Goal: Navigation & Orientation: Find specific page/section

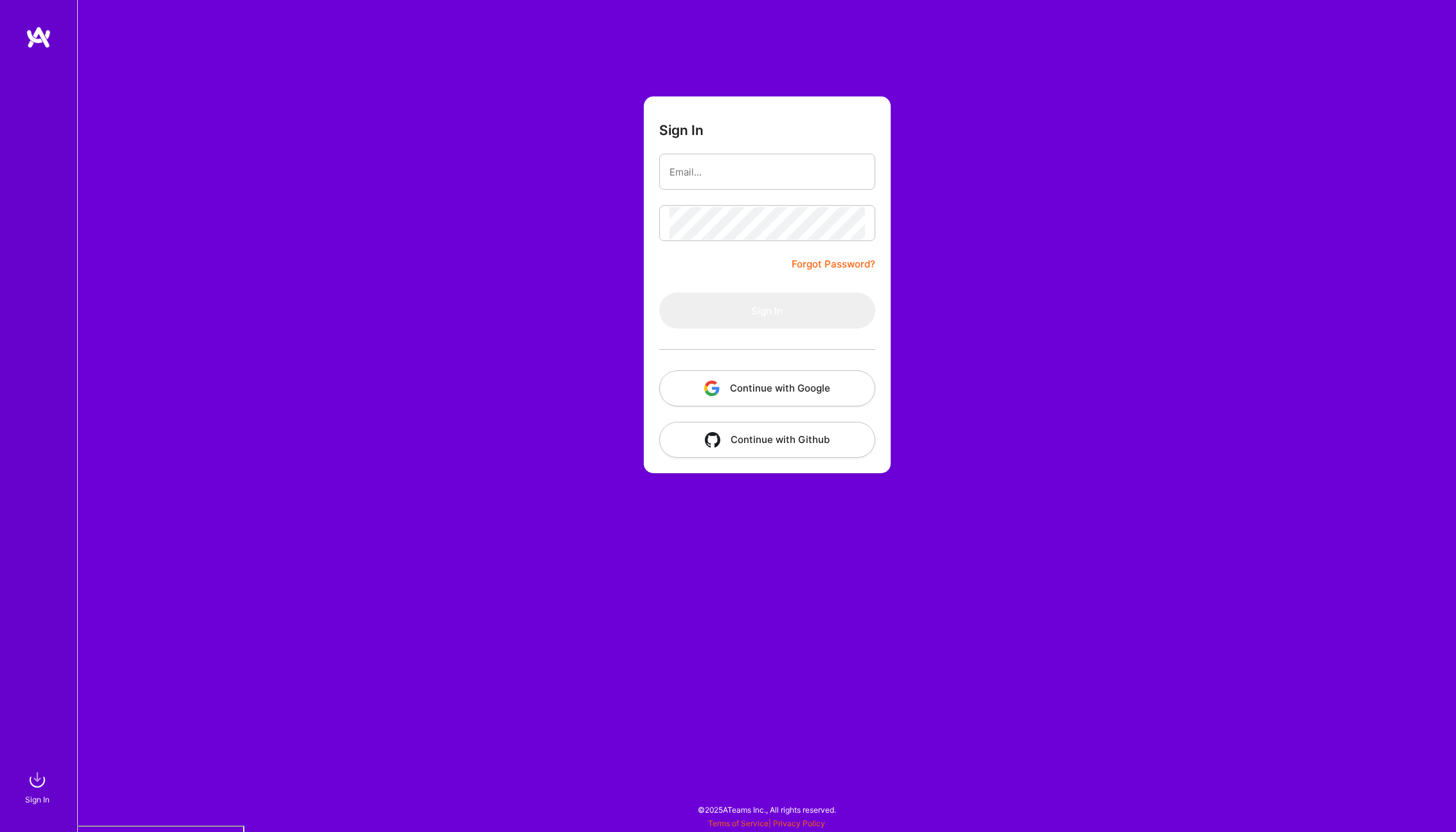
click at [817, 389] on button "Continue with Google" at bounding box center [767, 389] width 216 height 36
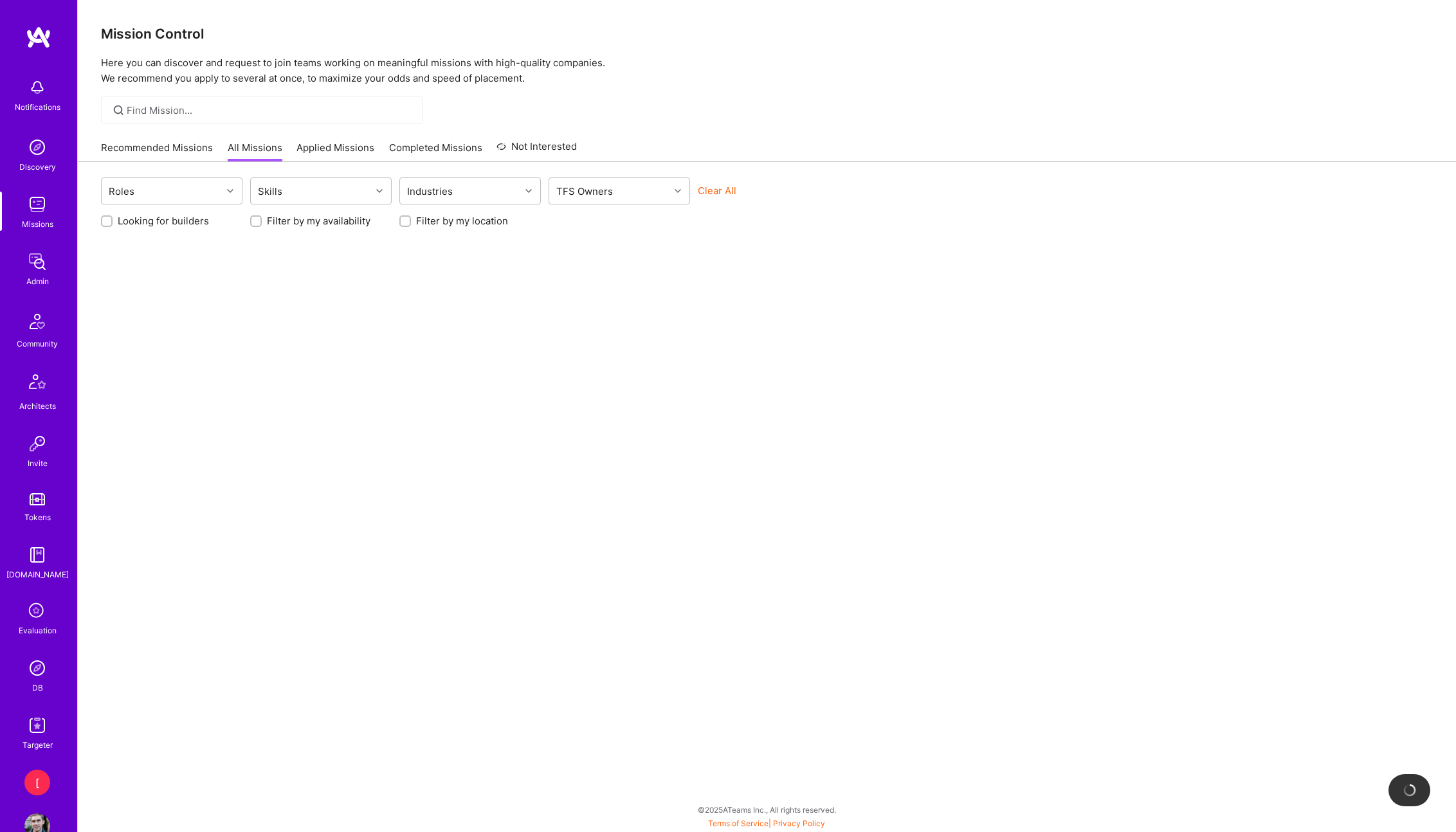
click at [38, 211] on img at bounding box center [37, 204] width 25 height 25
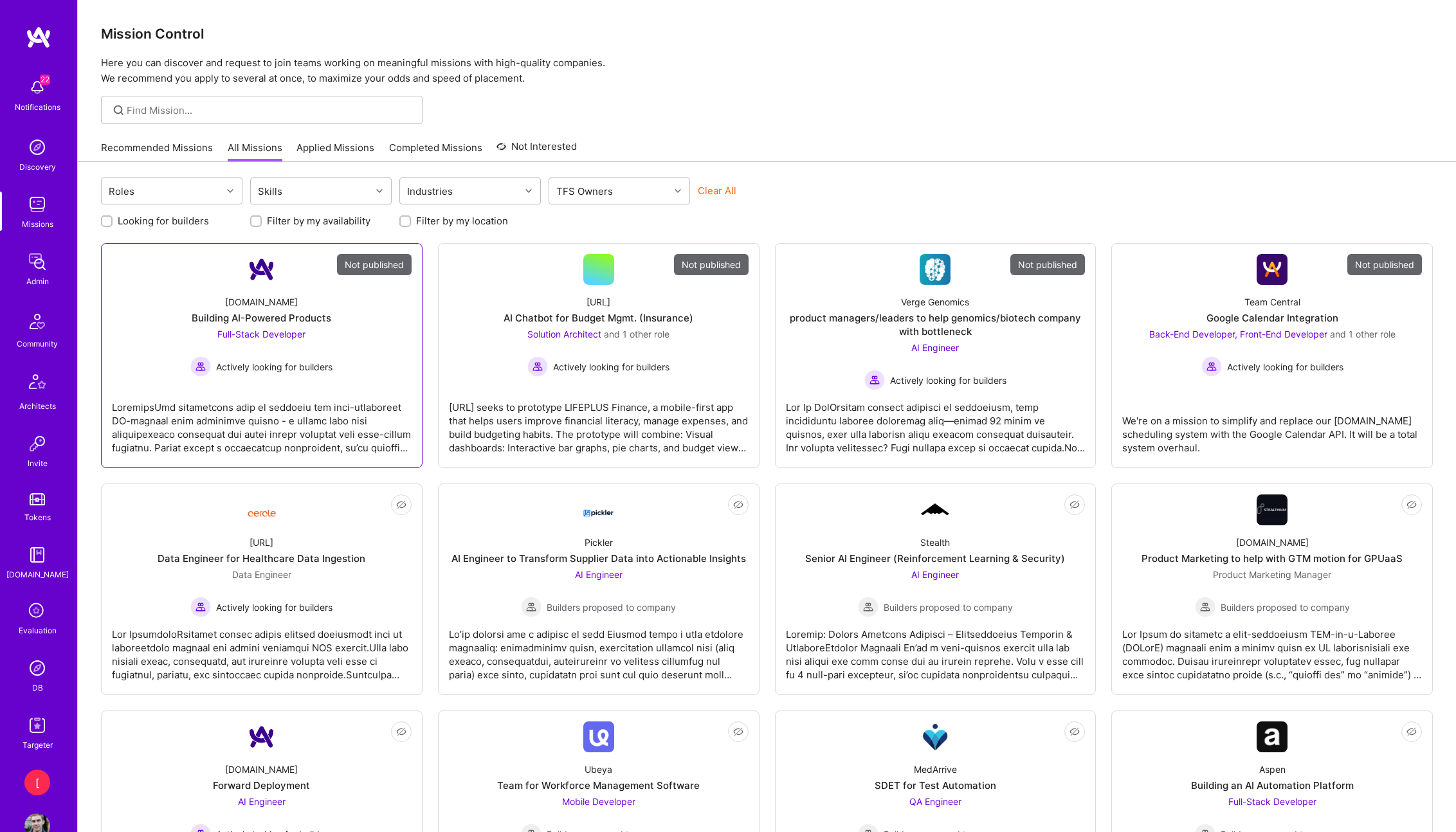
click at [293, 314] on div "Building AI-Powered Products" at bounding box center [262, 318] width 140 height 14
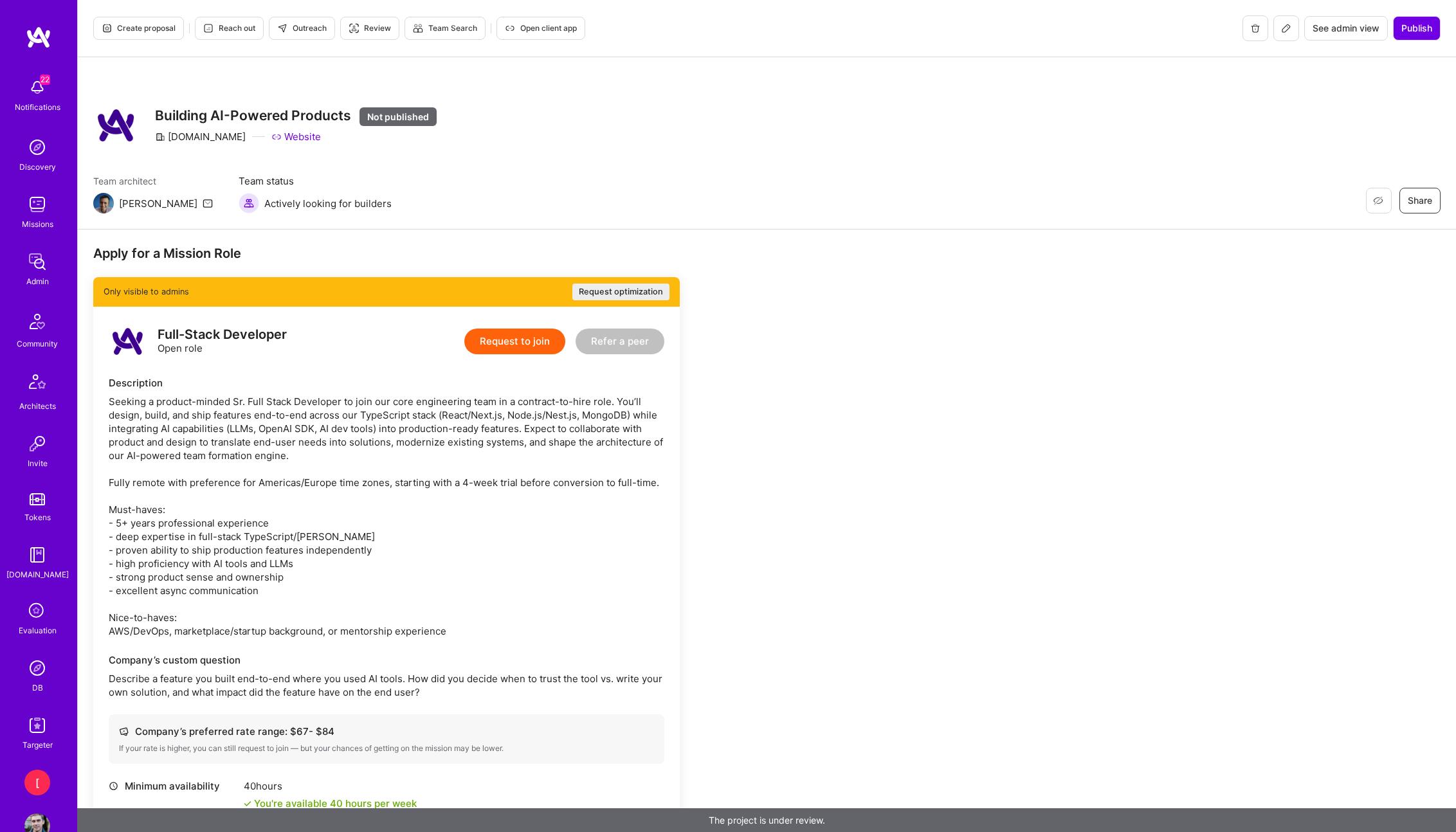
click at [1330, 32] on span "See admin view" at bounding box center [1346, 28] width 67 height 13
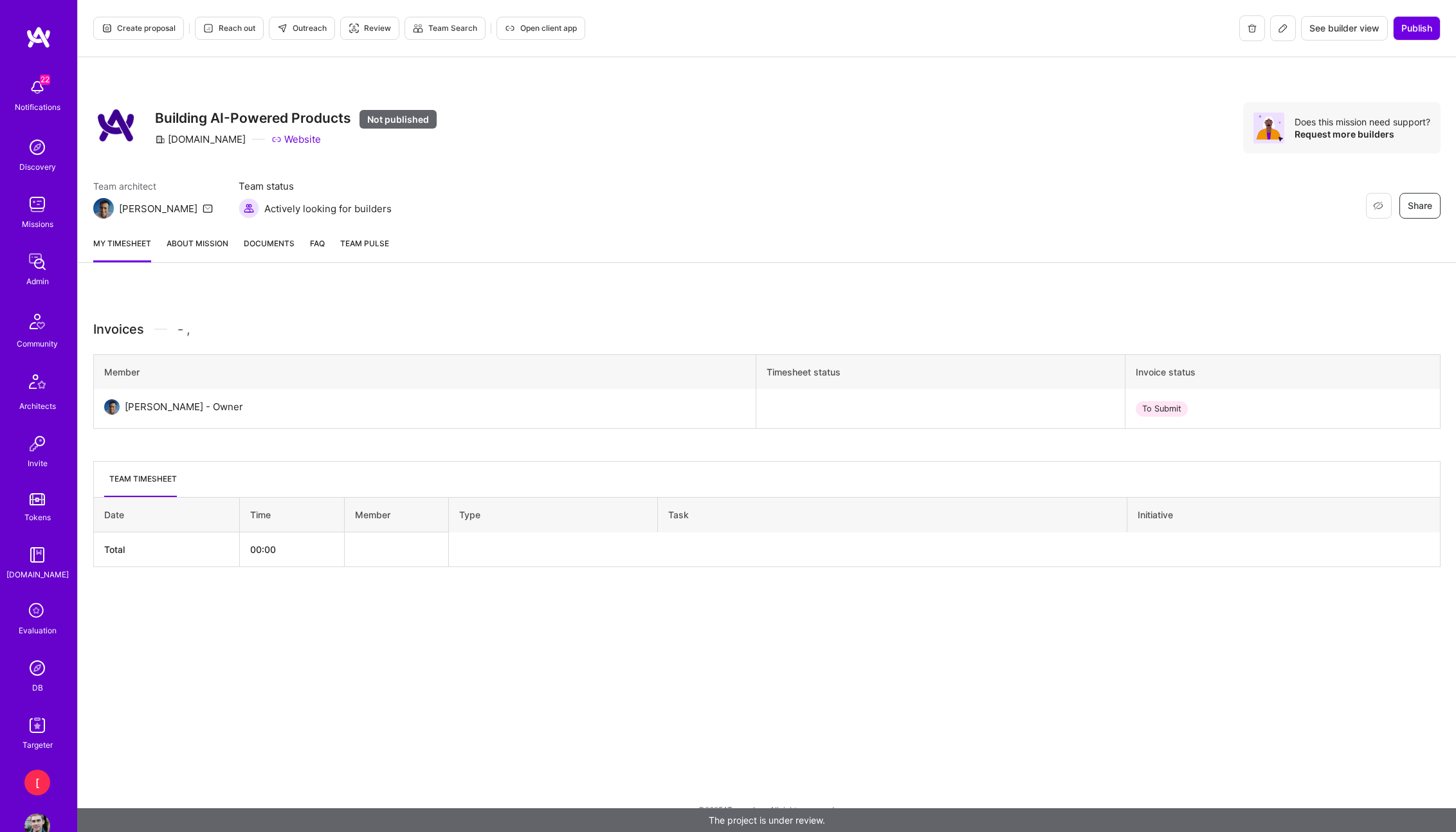
click at [206, 245] on link "About Mission" at bounding box center [197, 249] width 62 height 25
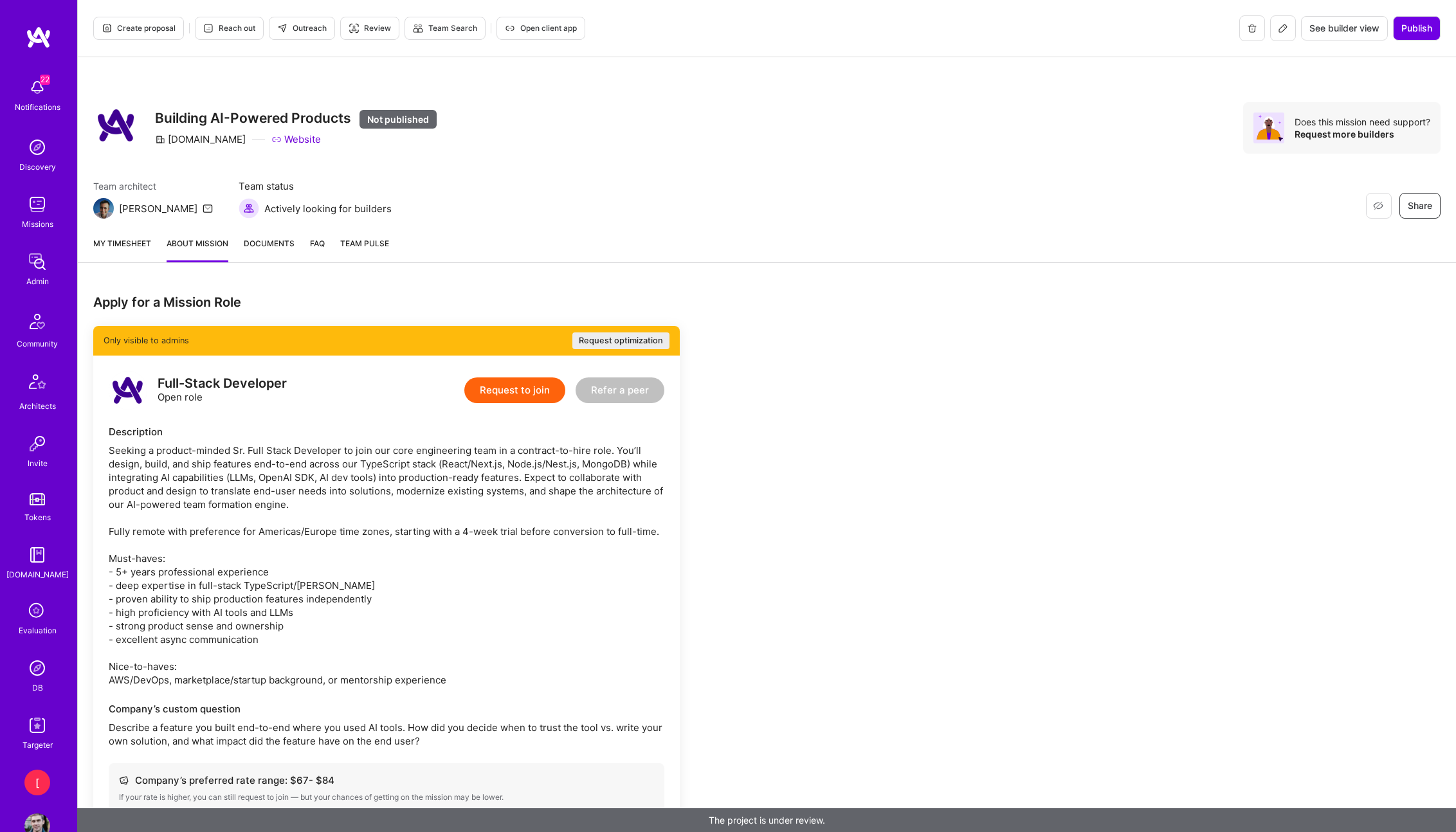
click at [270, 245] on span "Documents" at bounding box center [269, 243] width 51 height 14
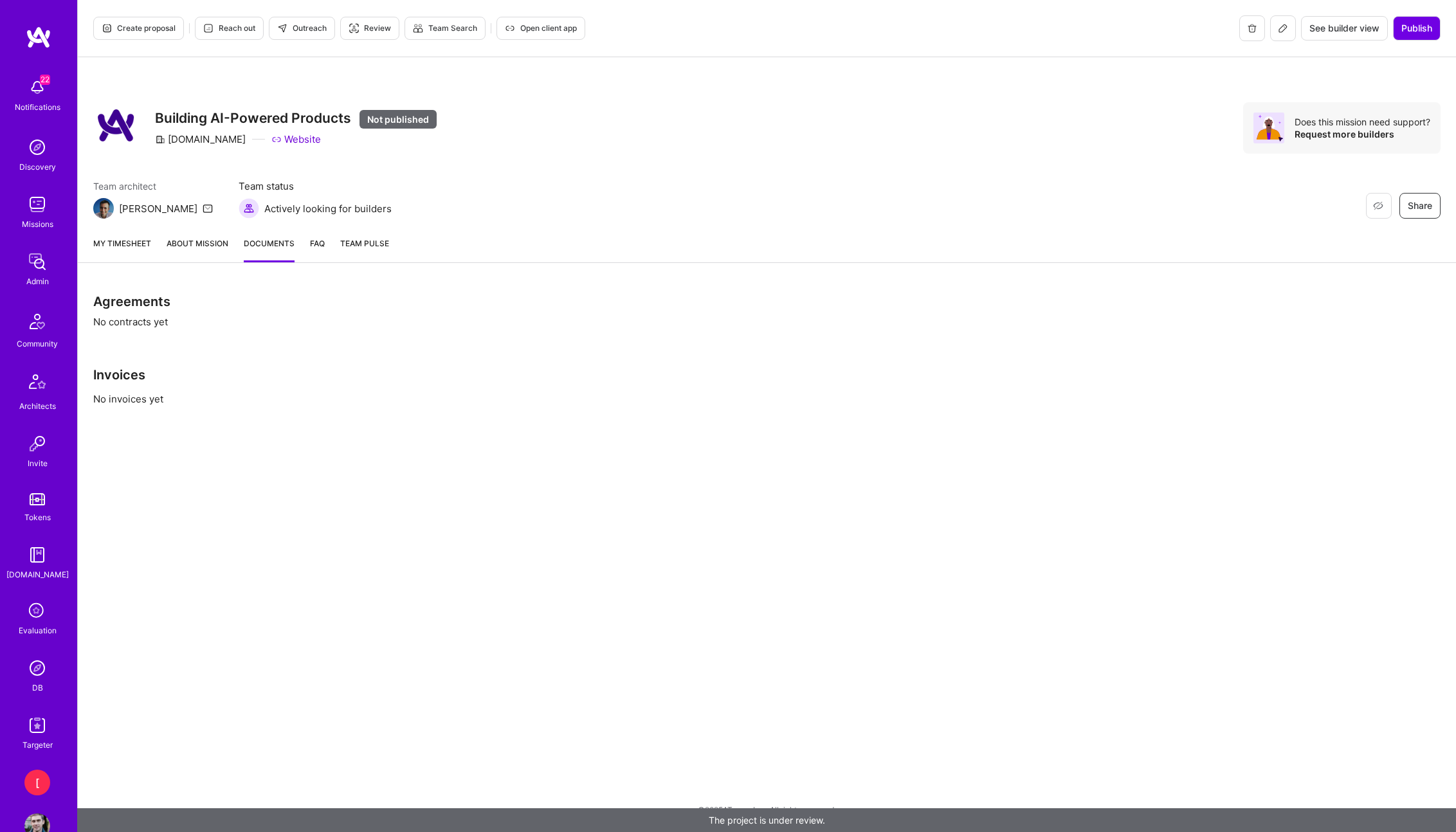
click at [126, 243] on link "My timesheet" at bounding box center [122, 249] width 58 height 25
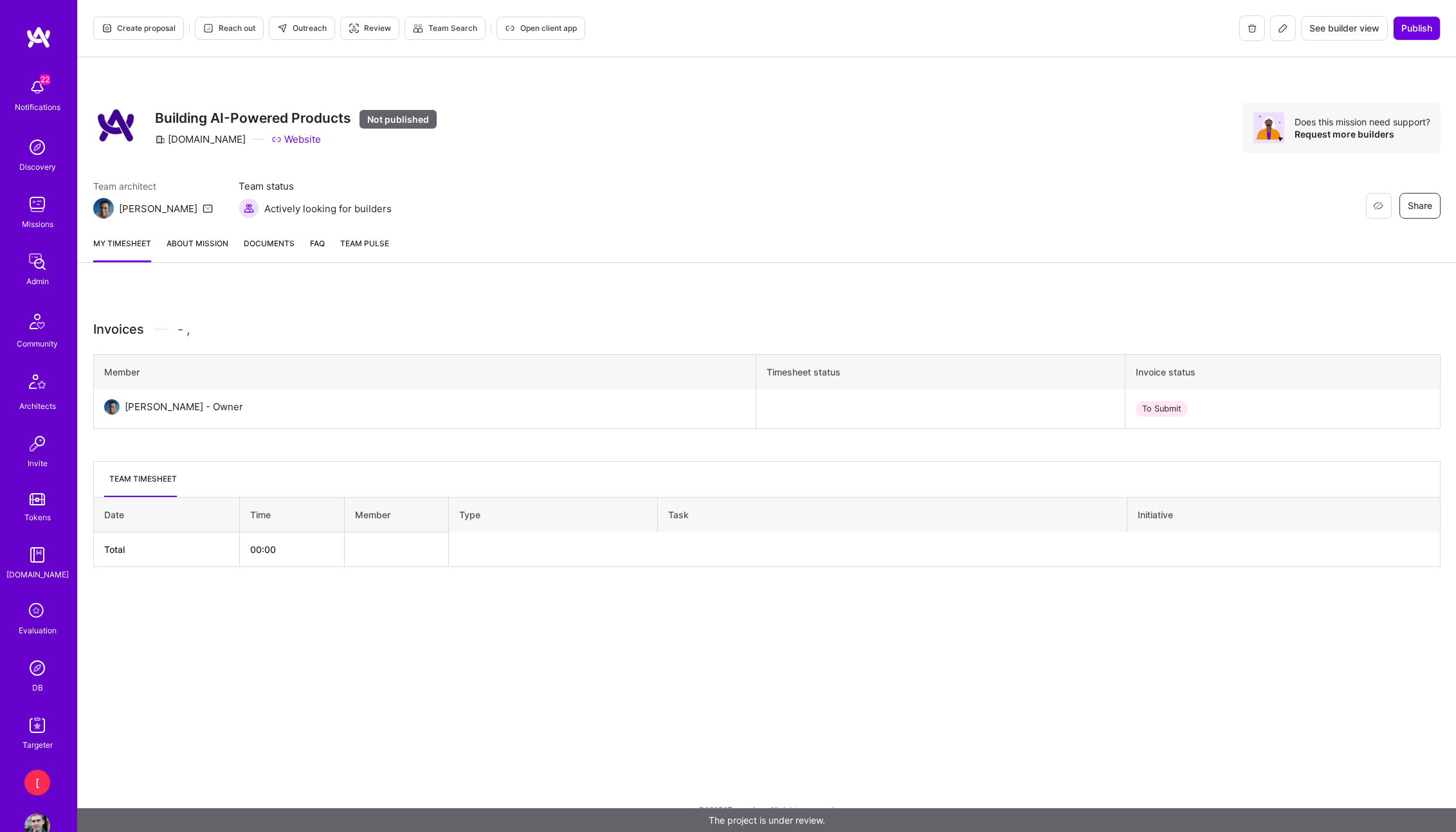
click at [1350, 31] on span "See builder view" at bounding box center [1344, 28] width 70 height 13
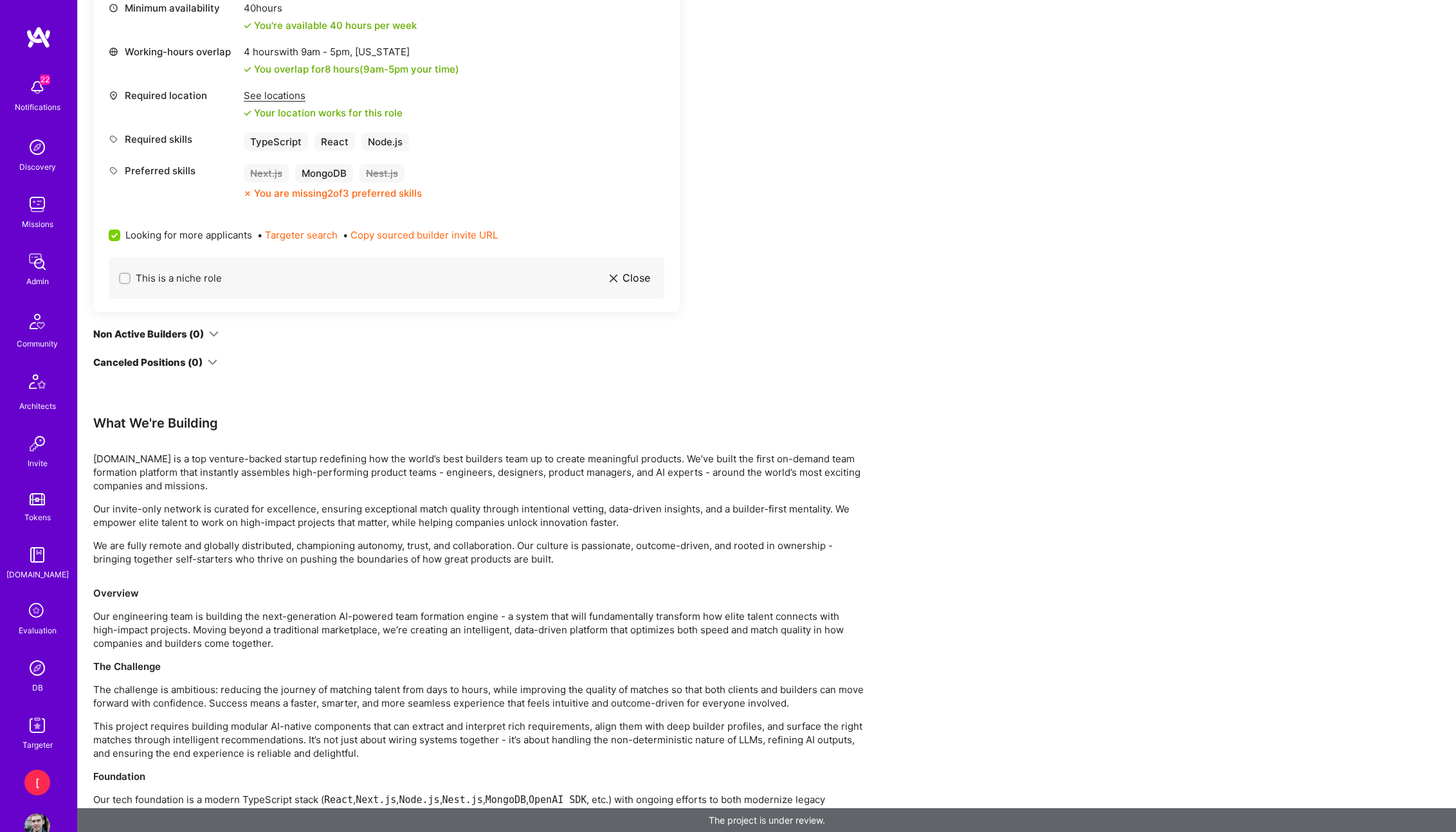
scroll to position [857, 0]
